Goal: Task Accomplishment & Management: Manage account settings

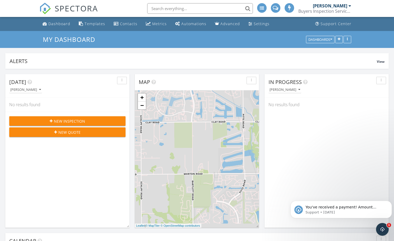
scroll to position [489, 402]
click at [378, 225] on div "Open Intercom Messenger" at bounding box center [381, 227] width 17 height 17
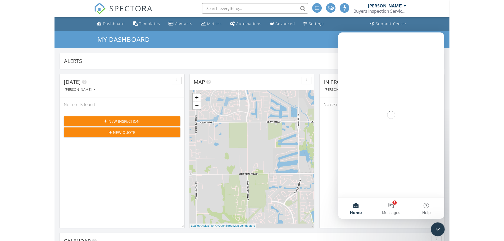
scroll to position [0, 0]
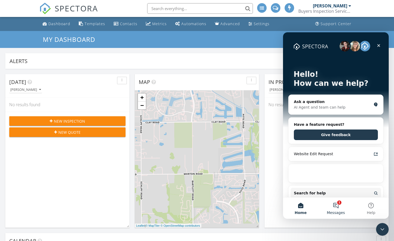
click at [337, 204] on button "1 Messages" at bounding box center [335, 207] width 35 height 21
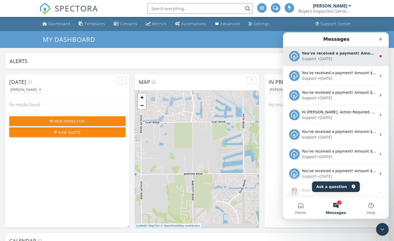
click at [324, 60] on div "• 1d ago" at bounding box center [324, 59] width 15 height 6
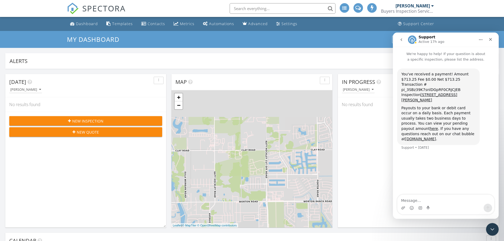
scroll to position [489, 512]
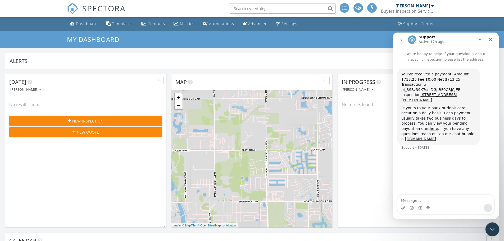
click at [394, 224] on div "Close Intercom Messenger" at bounding box center [491, 228] width 13 height 13
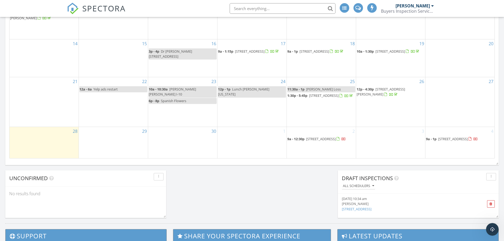
scroll to position [344, 0]
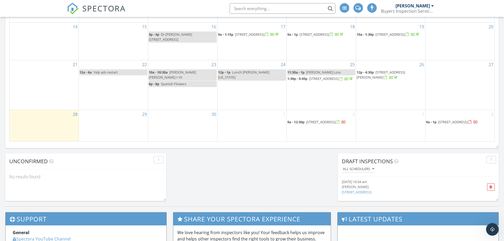
click at [394, 119] on span "12718 Trail Hollow Dr, Houston 77024" at bounding box center [453, 121] width 30 height 5
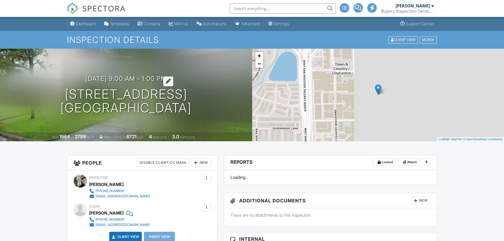
click at [173, 79] on div at bounding box center [168, 81] width 10 height 10
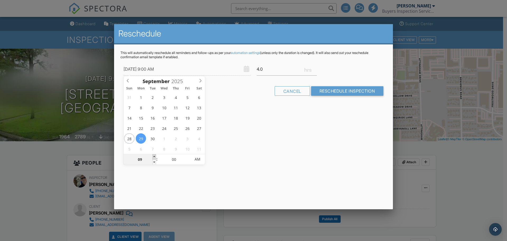
type input "[DATE] 10:00 AM"
type input "10"
click at [155, 156] on span at bounding box center [155, 156] width 4 height 5
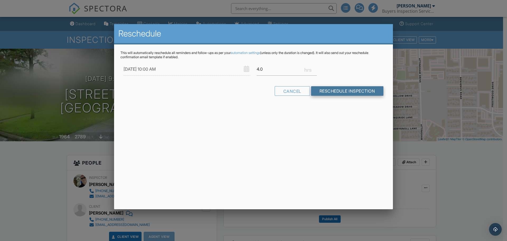
click at [340, 90] on input "Reschedule Inspection" at bounding box center [347, 91] width 73 height 10
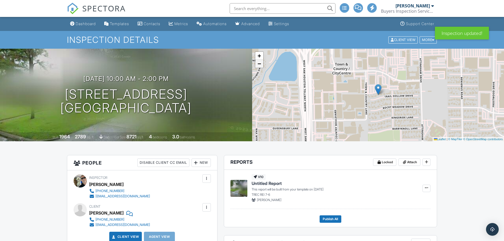
click at [262, 65] on link "−" at bounding box center [259, 64] width 8 height 8
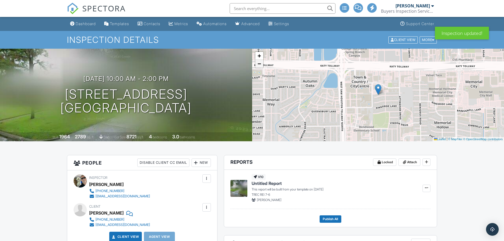
click at [262, 66] on link "−" at bounding box center [259, 64] width 8 height 8
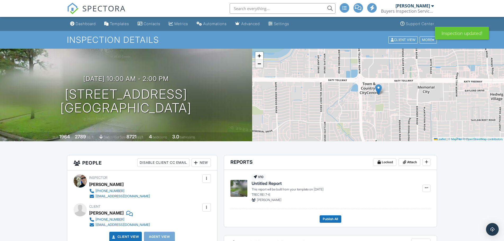
click at [262, 66] on link "−" at bounding box center [259, 64] width 8 height 8
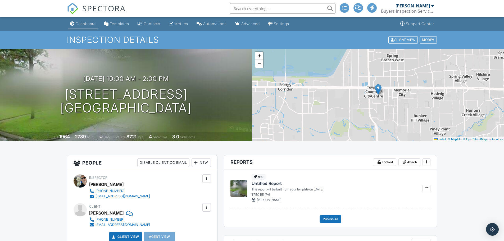
click at [87, 24] on div "Dashboard" at bounding box center [86, 23] width 20 height 4
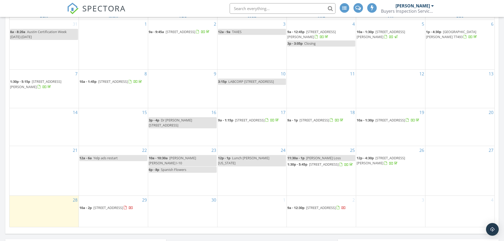
scroll to position [291, 0]
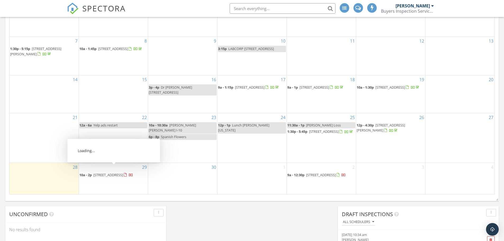
drag, startPoint x: 73, startPoint y: 168, endPoint x: 102, endPoint y: 168, distance: 29.3
click at [102, 172] on span "12718 Trail Hollow Dr, Houston 77024" at bounding box center [108, 174] width 30 height 5
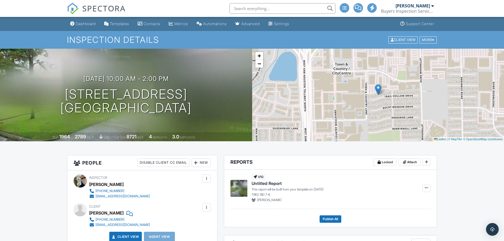
click at [89, 22] on div "Dashboard" at bounding box center [86, 23] width 20 height 4
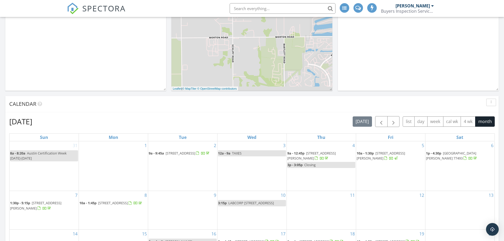
scroll to position [132, 0]
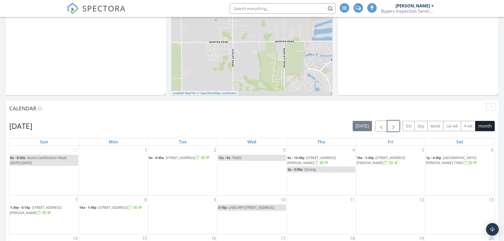
click at [394, 128] on span "button" at bounding box center [393, 126] width 6 height 6
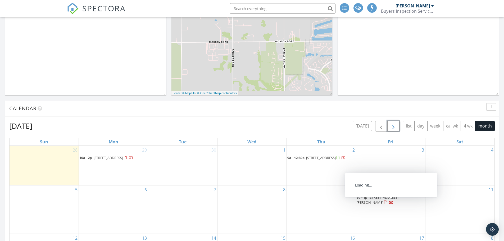
click at [391, 204] on span "1527 Moritz Dr, Houston 77055" at bounding box center [377, 200] width 42 height 10
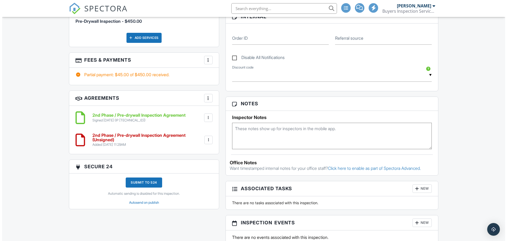
scroll to position [238, 0]
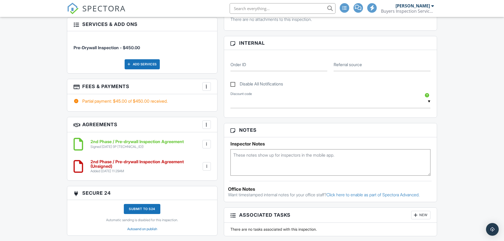
click at [208, 87] on div at bounding box center [206, 86] width 5 height 5
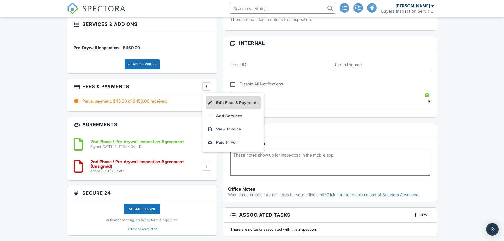
click at [229, 102] on li "Edit Fees & Payments" at bounding box center [232, 102] width 55 height 13
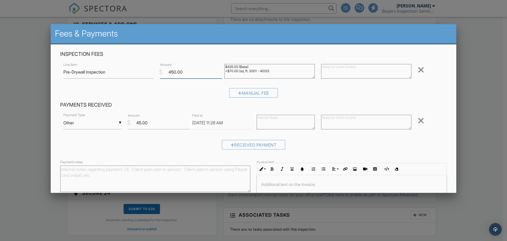
click at [175, 72] on input "450.00" at bounding box center [191, 72] width 62 height 13
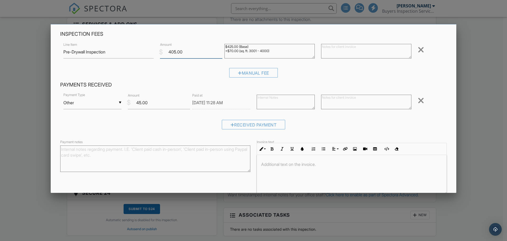
scroll to position [47, 0]
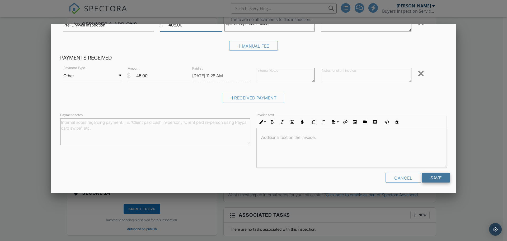
type input "405.00"
click at [429, 179] on input "Save" at bounding box center [436, 178] width 28 height 10
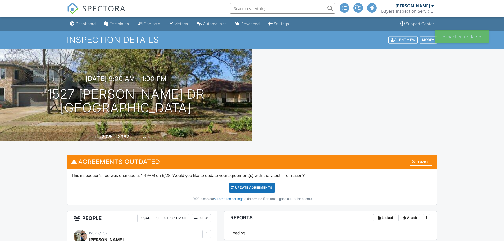
click at [258, 188] on div "Update Agreements" at bounding box center [252, 187] width 46 height 10
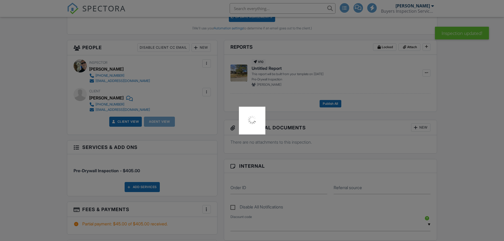
scroll to position [182, 0]
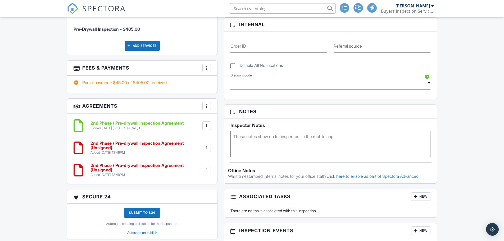
scroll to position [280, 0]
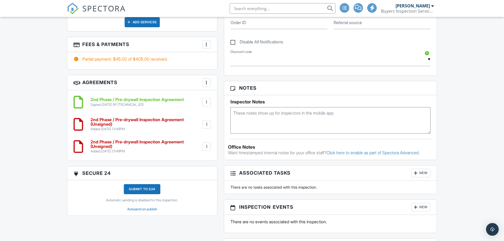
click at [163, 119] on h6 "2nd Phase / Pre-drywall Inspection Agreement (Unsigned)" at bounding box center [145, 121] width 111 height 9
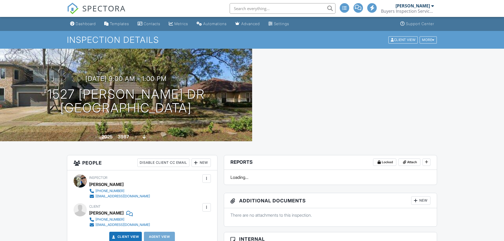
scroll to position [328, 0]
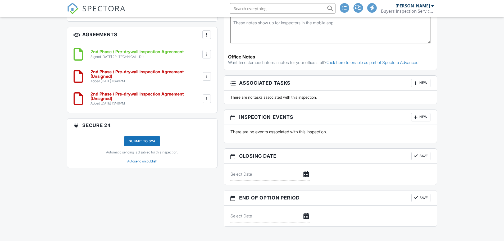
click at [104, 136] on div "Submit to S24 Automatic sending is disabled for this inspection. Autosend on pu…" at bounding box center [141, 149] width 137 height 27
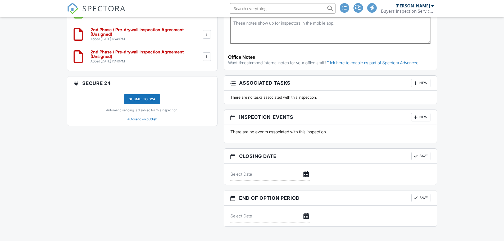
scroll to position [280, 0]
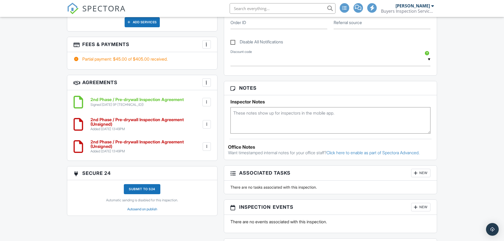
click at [104, 143] on h6 "2nd Phase / Pre-drywall Inspection Agreement (Unsigned)" at bounding box center [145, 144] width 111 height 9
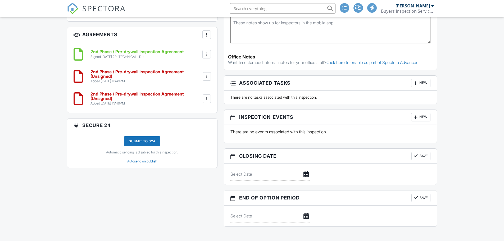
click at [207, 136] on div "Submit to S24 Automatic sending is disabled for this inspection. Autosend on pu…" at bounding box center [141, 149] width 137 height 27
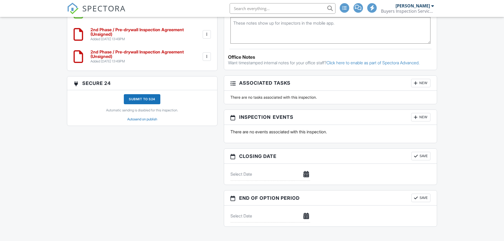
scroll to position [280, 0]
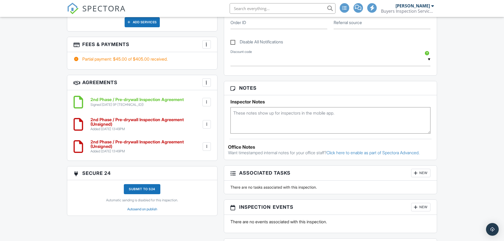
click at [206, 57] on div "Partial payment: $45.00 of $405.00 received." at bounding box center [141, 59] width 137 height 6
click at [206, 122] on div at bounding box center [206, 124] width 5 height 5
click at [193, 167] on li "Delete" at bounding box center [192, 165] width 30 height 13
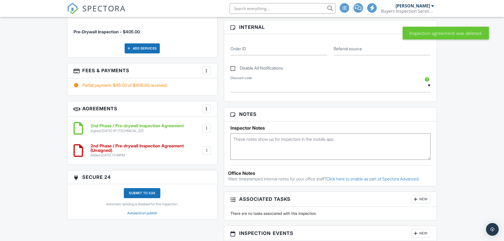
click at [206, 70] on div at bounding box center [206, 70] width 5 height 5
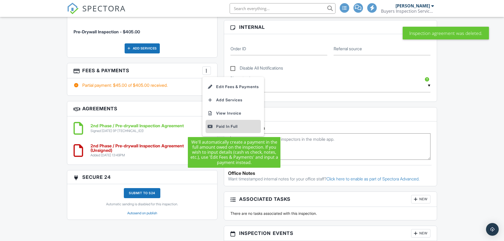
click at [226, 127] on div "Paid In Full" at bounding box center [232, 126] width 51 height 6
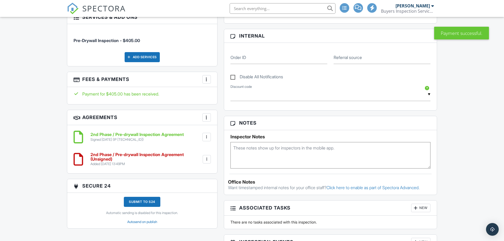
scroll to position [227, 0]
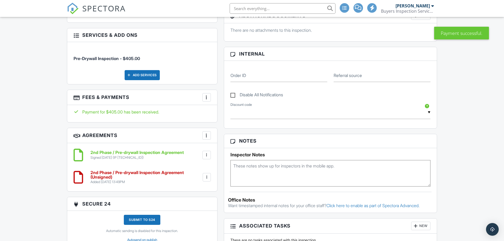
click at [207, 95] on div at bounding box center [206, 97] width 5 height 5
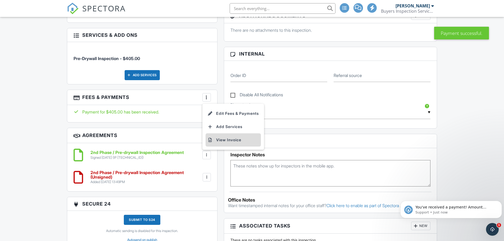
scroll to position [0, 0]
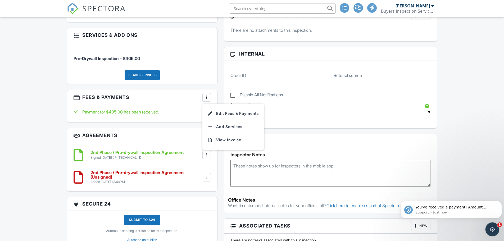
click at [488, 224] on div "Open Intercom Messenger" at bounding box center [490, 228] width 17 height 17
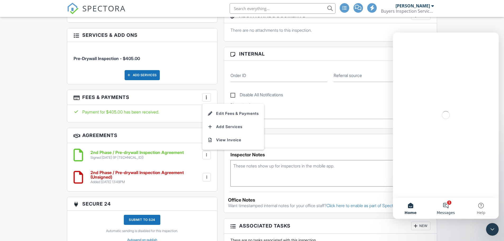
click at [448, 205] on button "1 Messages" at bounding box center [445, 207] width 35 height 21
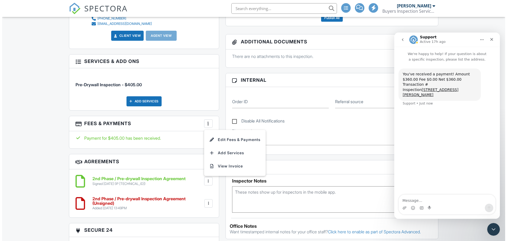
scroll to position [211, 0]
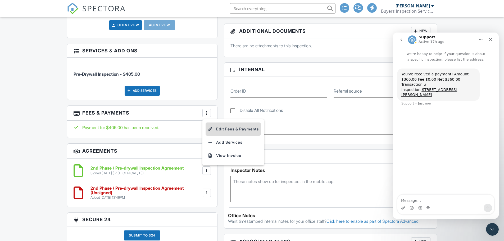
click at [223, 129] on li "Edit Fees & Payments" at bounding box center [232, 128] width 55 height 13
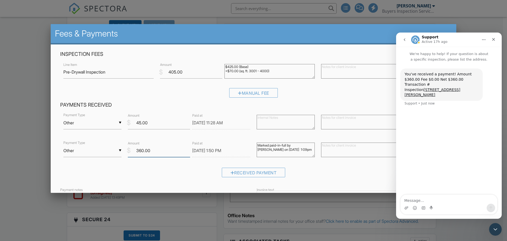
drag, startPoint x: 150, startPoint y: 150, endPoint x: 136, endPoint y: 150, distance: 14.3
click at [136, 150] on input "360.00" at bounding box center [159, 150] width 62 height 13
type input "405.00"
click at [496, 228] on icon "Close Intercom Messenger" at bounding box center [495, 228] width 6 height 6
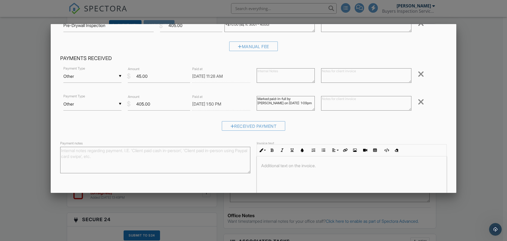
scroll to position [75, 0]
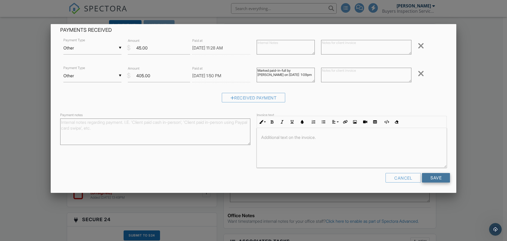
click at [432, 177] on input "Save" at bounding box center [436, 178] width 28 height 10
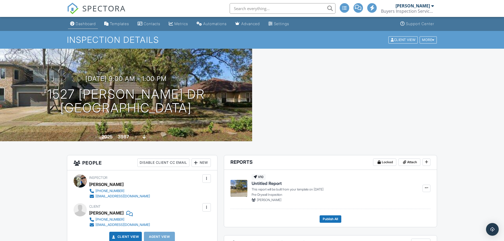
click at [82, 22] on div "Dashboard" at bounding box center [86, 23] width 20 height 4
